Goal: Information Seeking & Learning: Learn about a topic

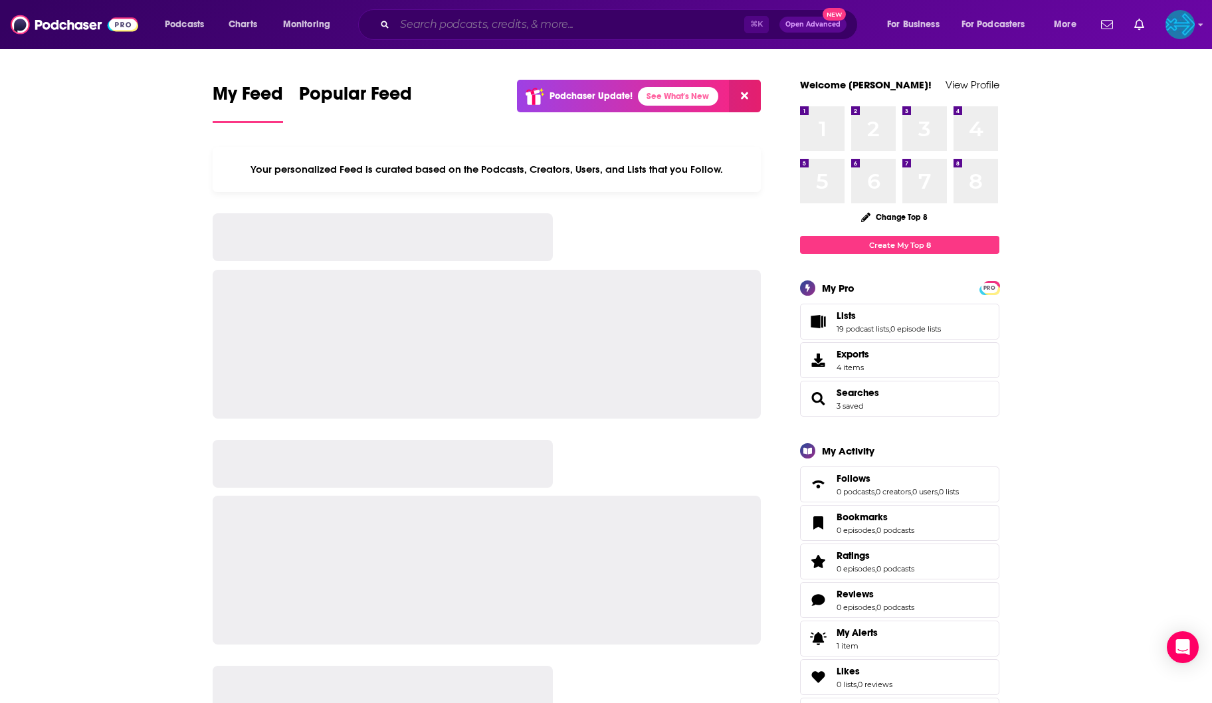
click at [424, 23] on input "Search podcasts, credits, & more..." at bounding box center [569, 24] width 349 height 21
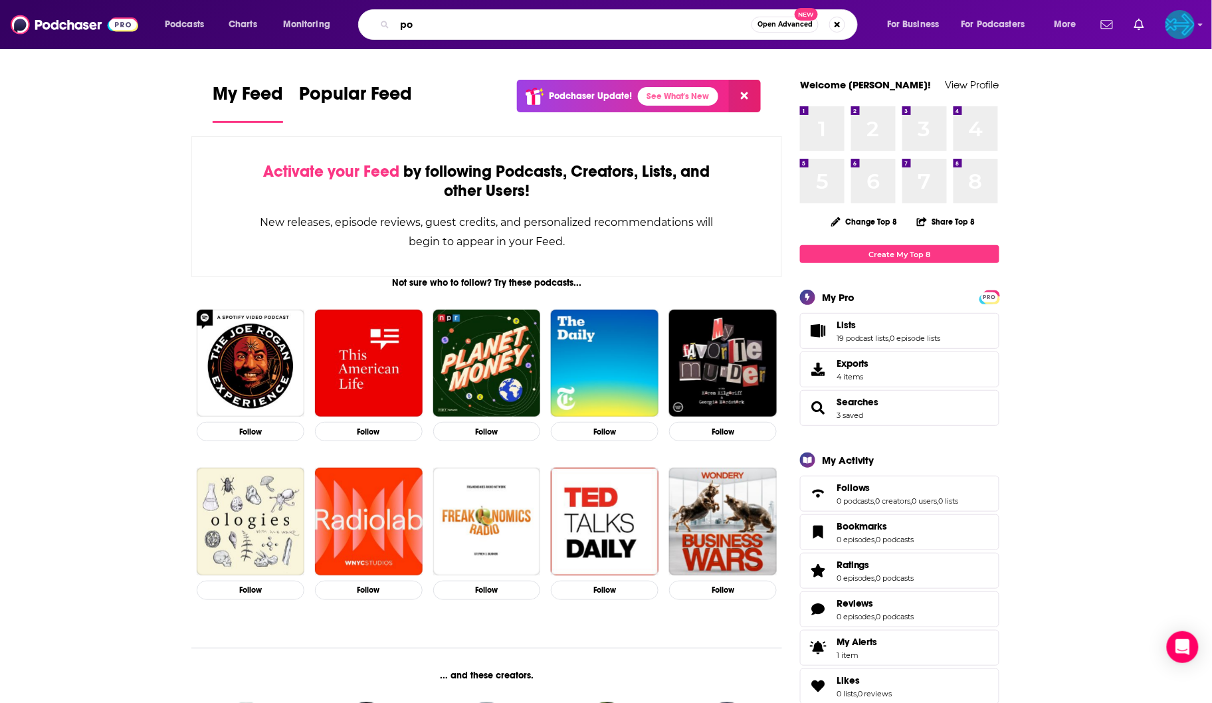
type input "p"
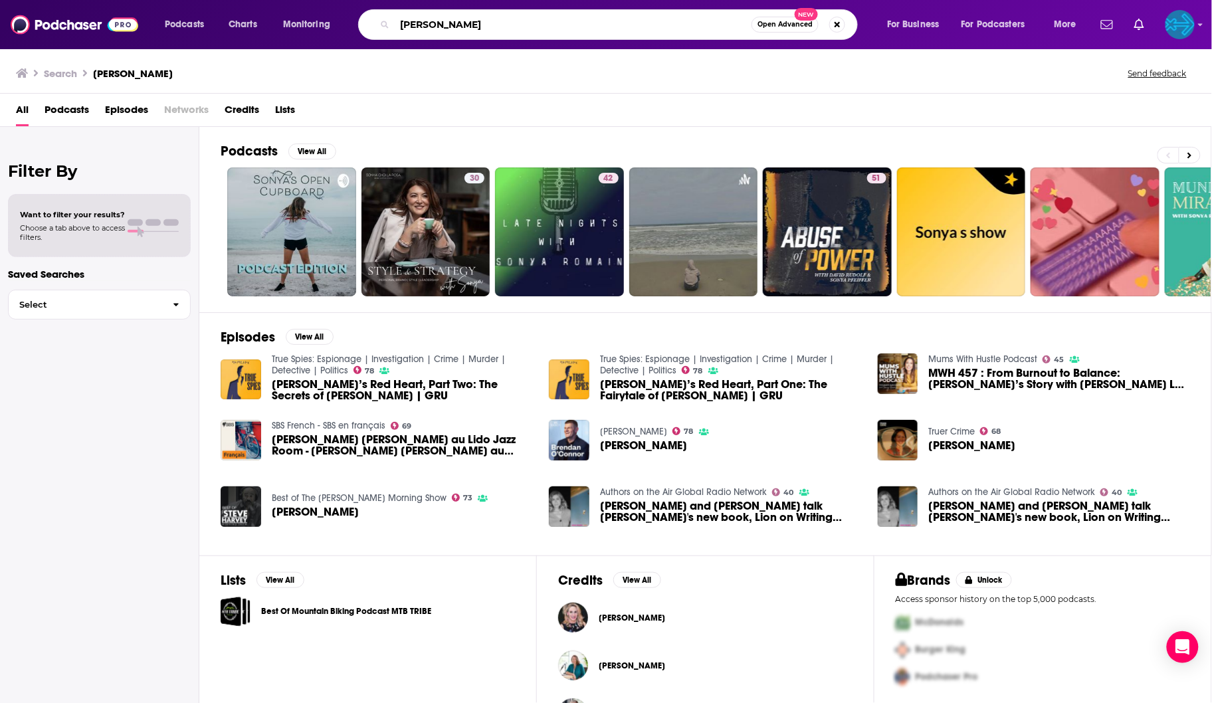
type input "[PERSON_NAME]"
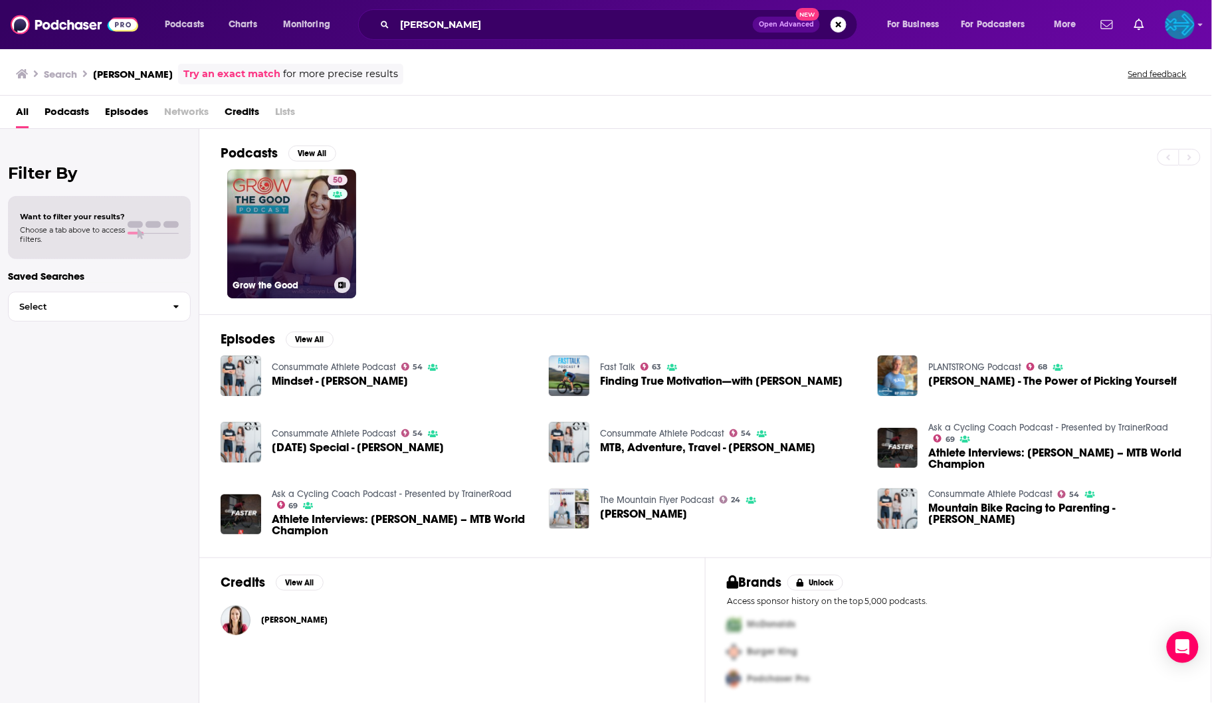
click at [326, 237] on link "50 Grow the Good" at bounding box center [291, 233] width 129 height 129
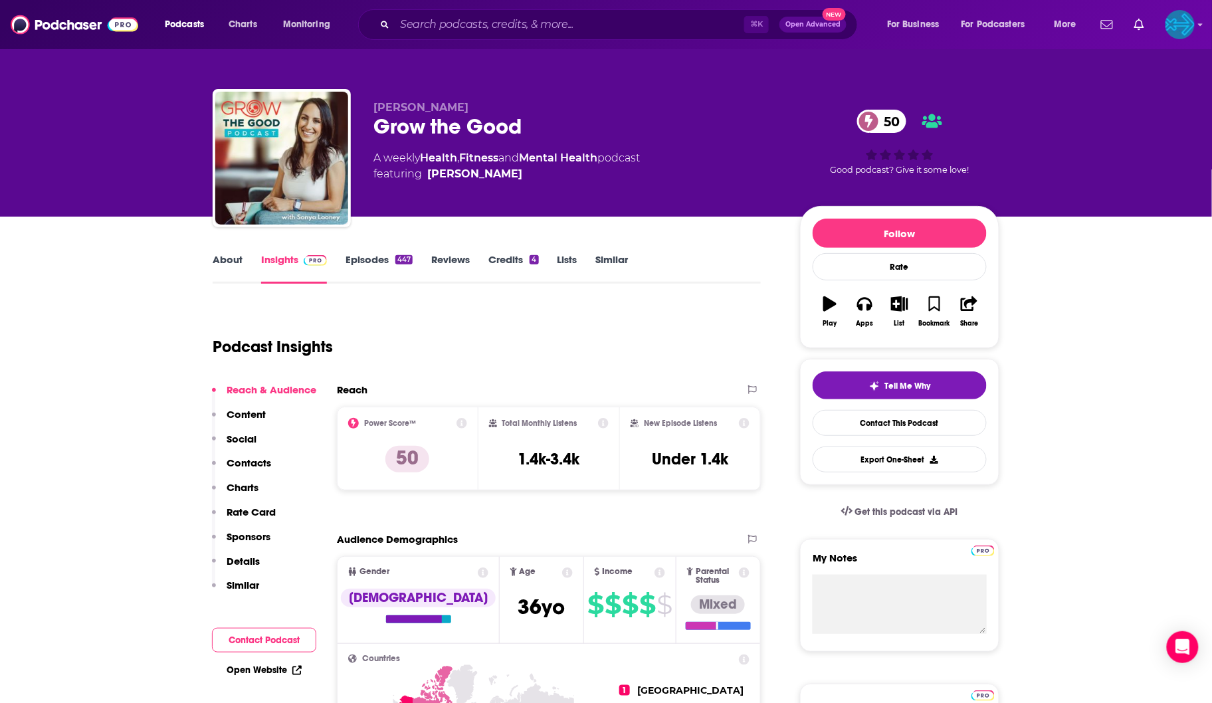
click at [382, 262] on link "Episodes 447" at bounding box center [378, 268] width 67 height 31
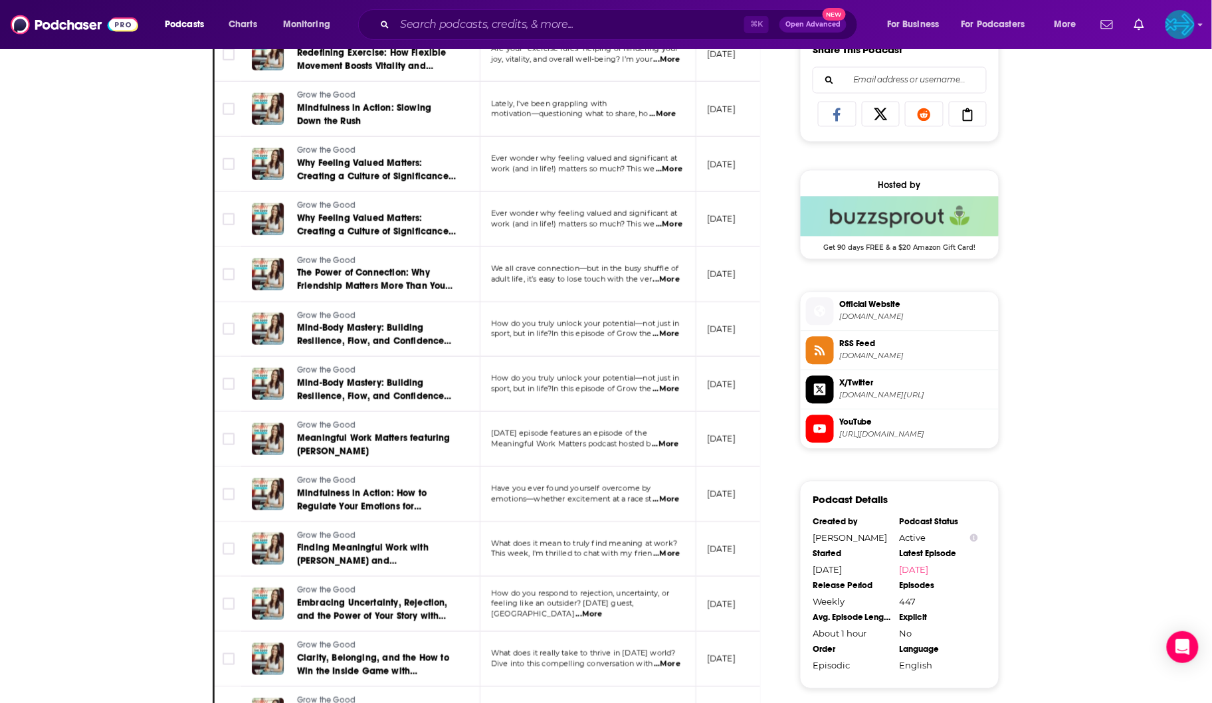
scroll to position [875, 0]
